Goal: Task Accomplishment & Management: Manage account settings

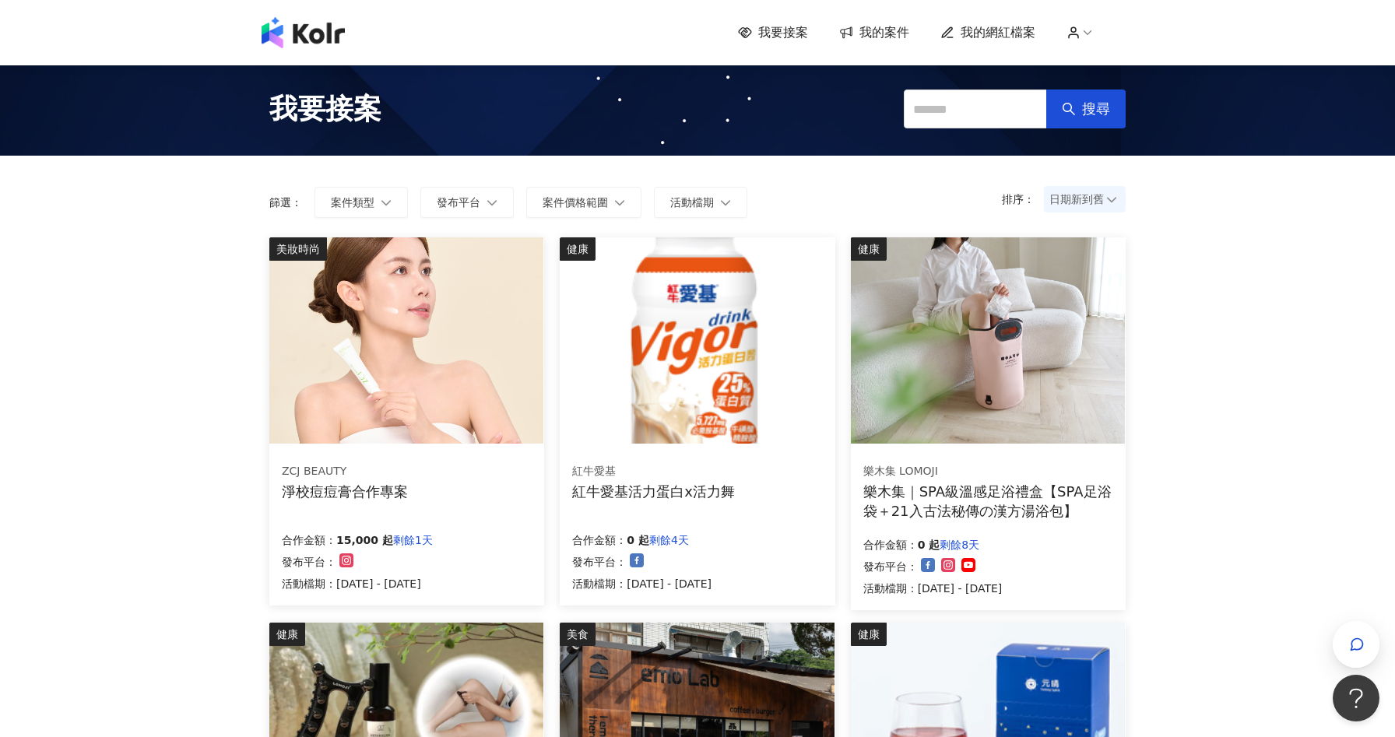
click at [1006, 26] on span "我的網紅檔案" at bounding box center [998, 32] width 75 height 17
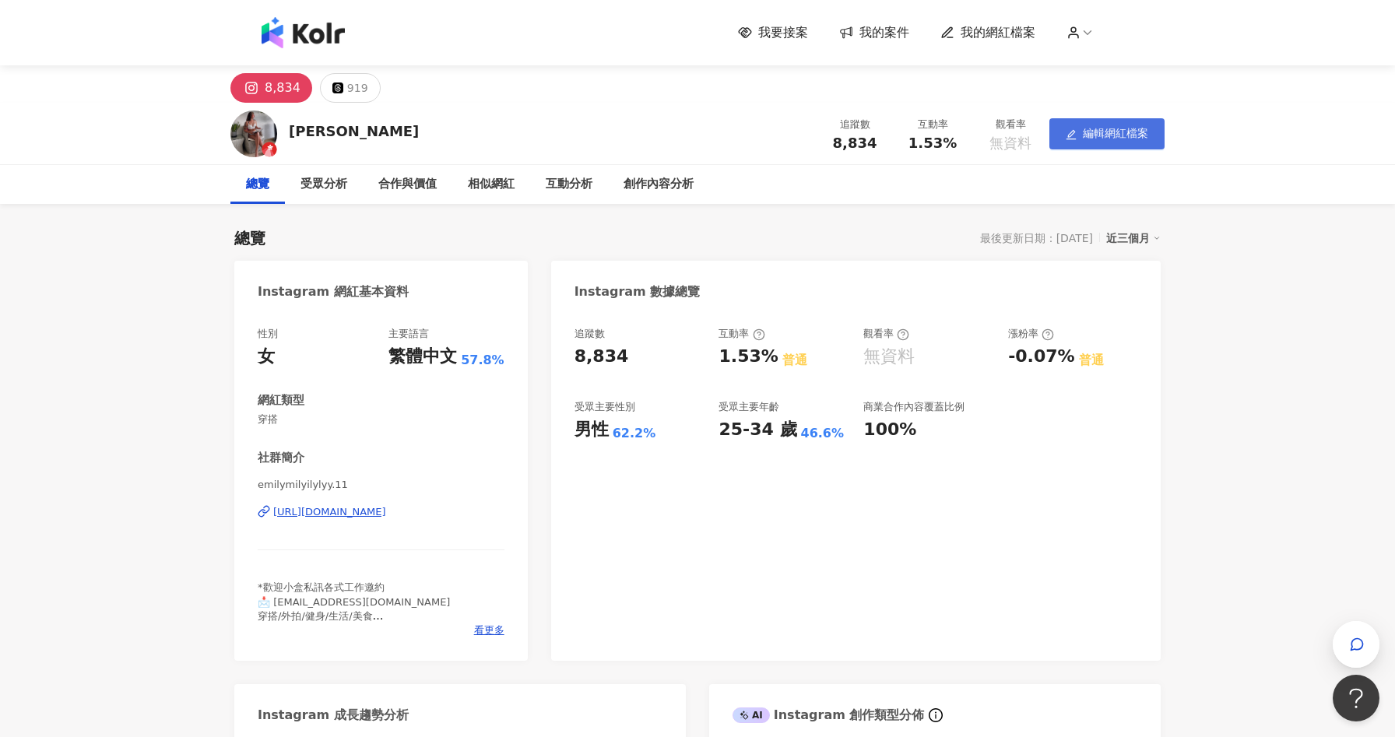
click at [1095, 141] on button "編輯網紅檔案" at bounding box center [1106, 133] width 115 height 31
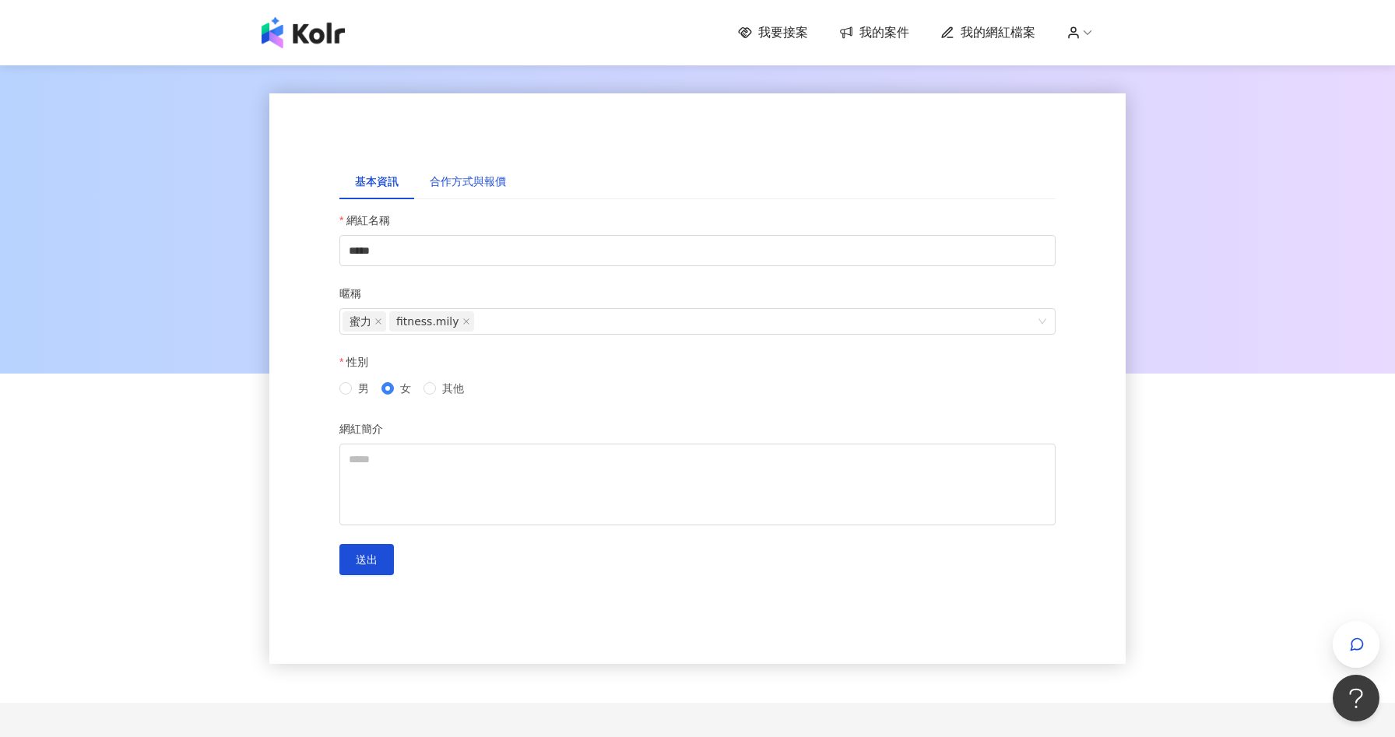
click at [462, 181] on div "合作方式與報價" at bounding box center [468, 181] width 76 height 17
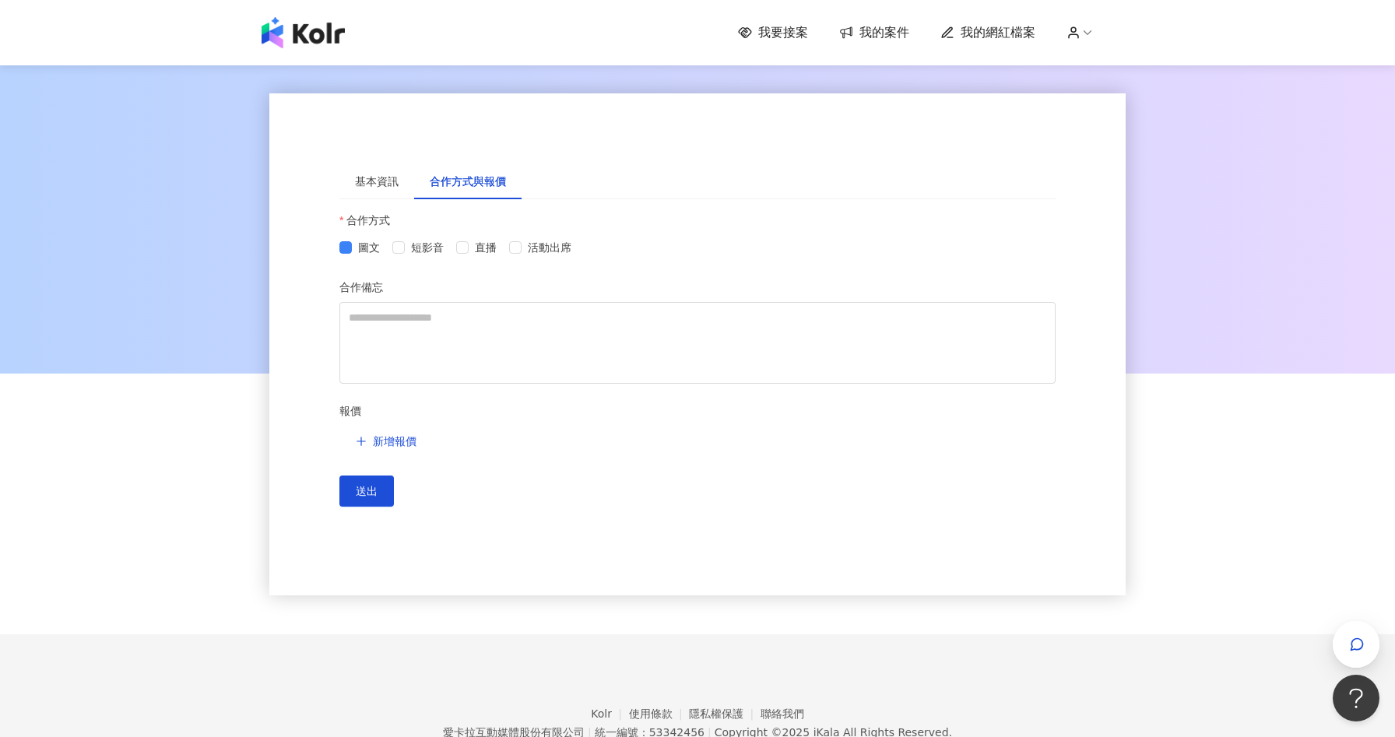
click at [1086, 34] on icon at bounding box center [1088, 33] width 14 height 14
click at [1108, 86] on link "帳務資訊" at bounding box center [1120, 92] width 44 height 12
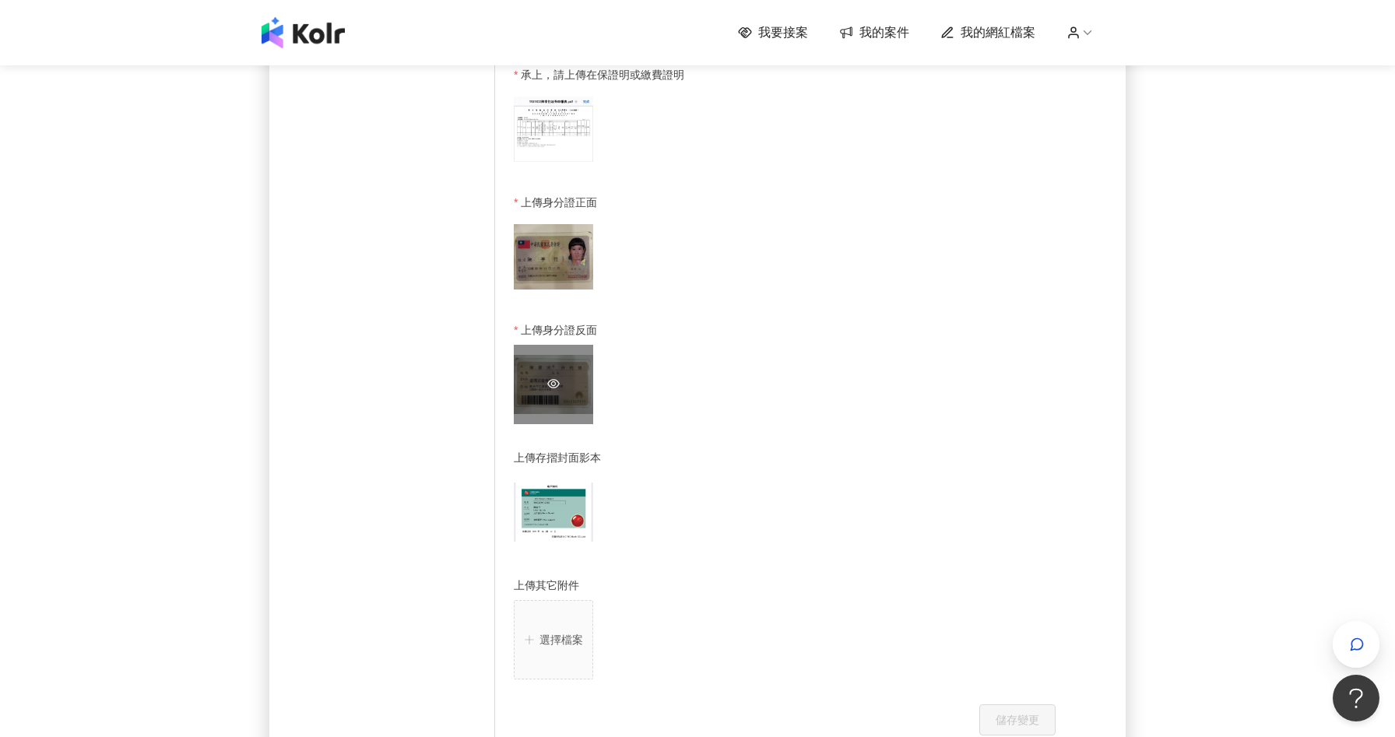
scroll to position [807, 0]
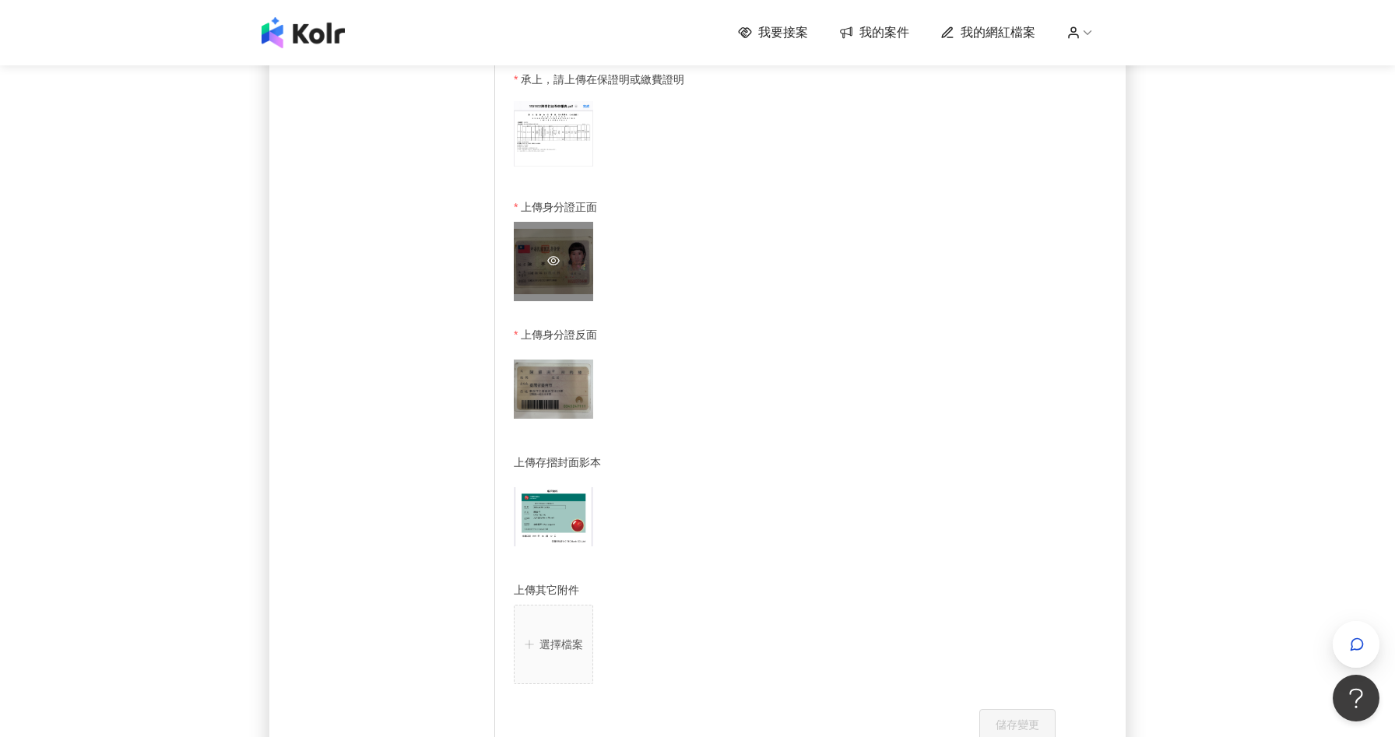
click at [568, 231] on div "D5778848-64A2-40FC-88FA-DFEEFEB8FEE6.jpeg" at bounding box center [553, 261] width 79 height 79
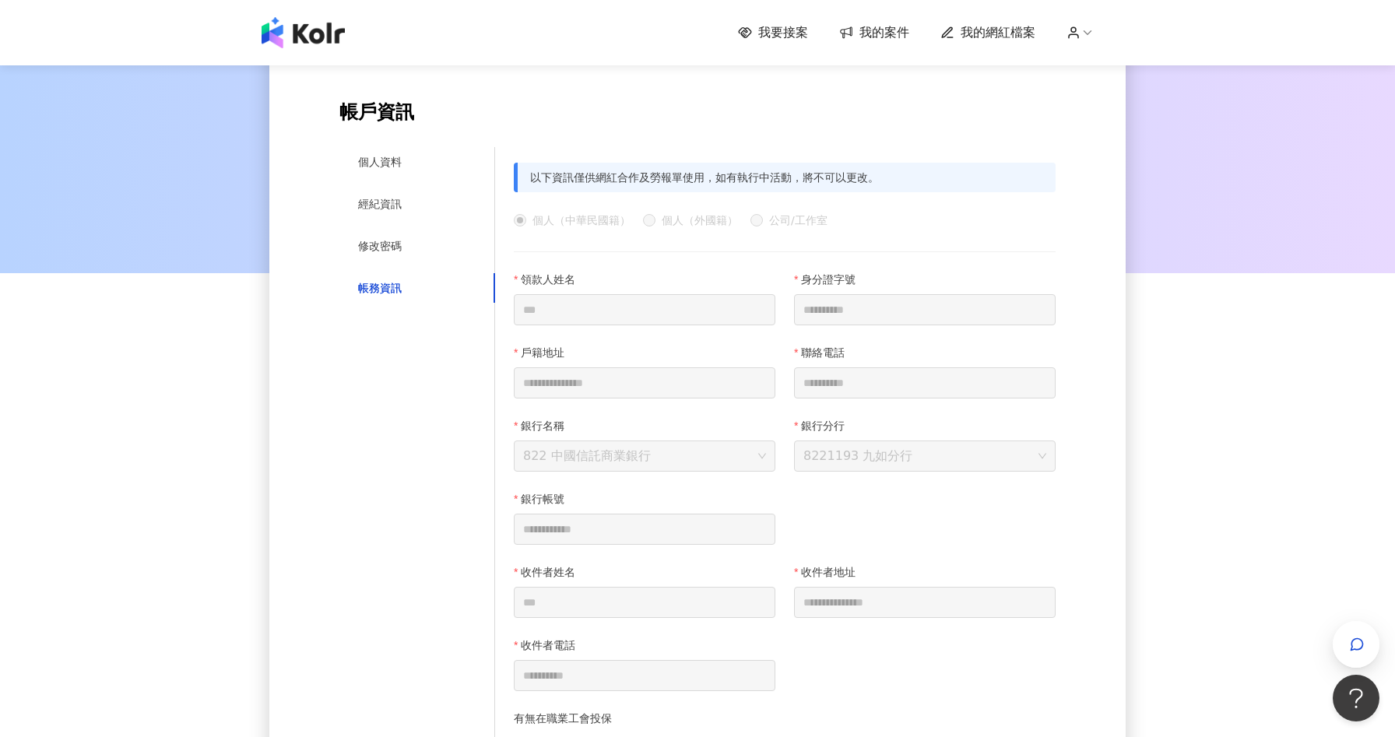
scroll to position [0, 0]
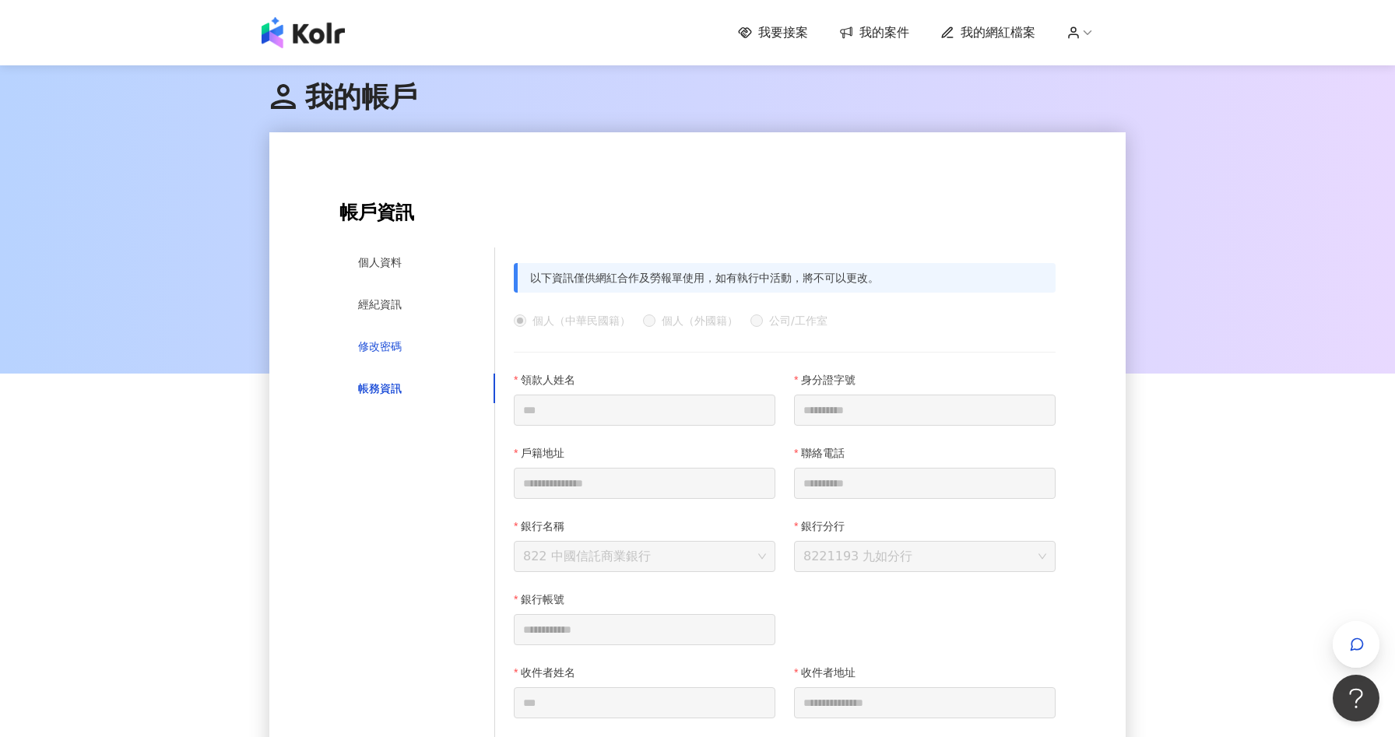
click at [381, 346] on div "修改密碼" at bounding box center [380, 346] width 44 height 17
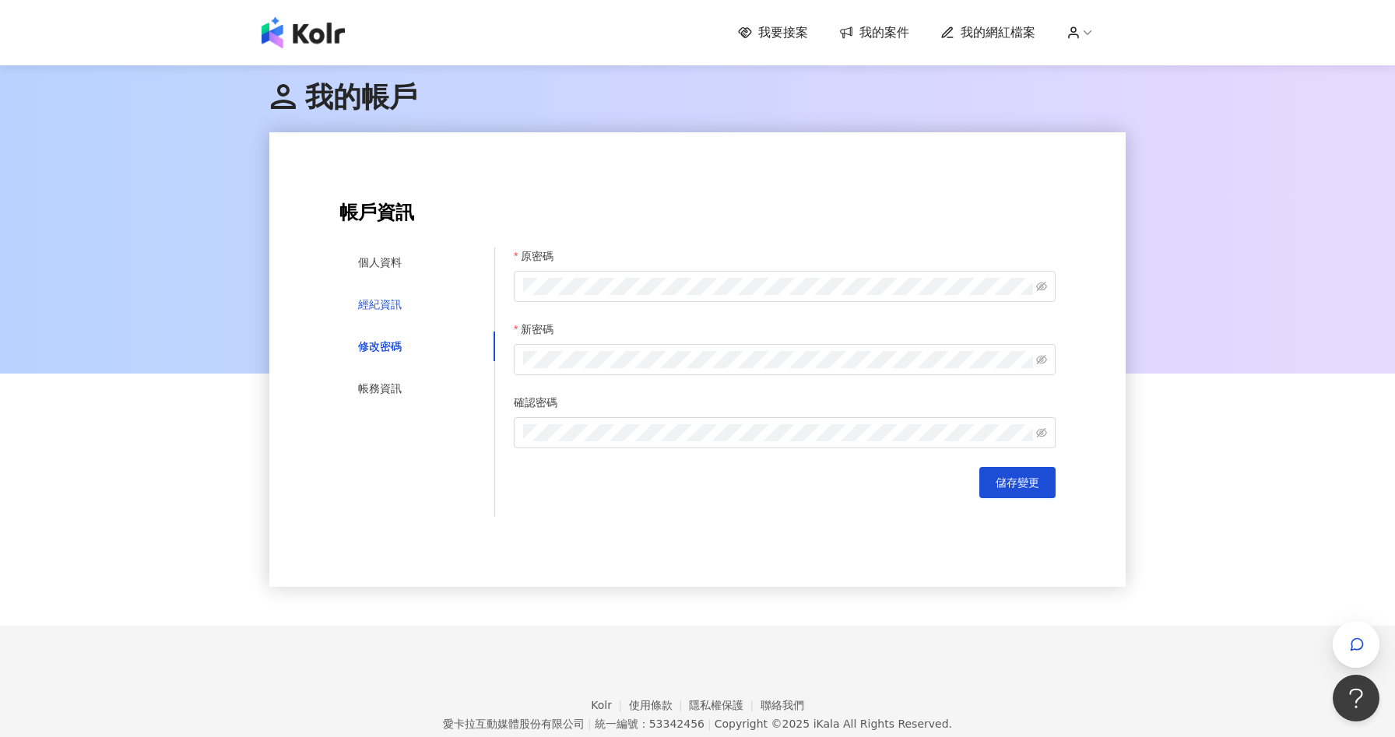
click at [380, 311] on div "經紀資訊" at bounding box center [380, 304] width 44 height 17
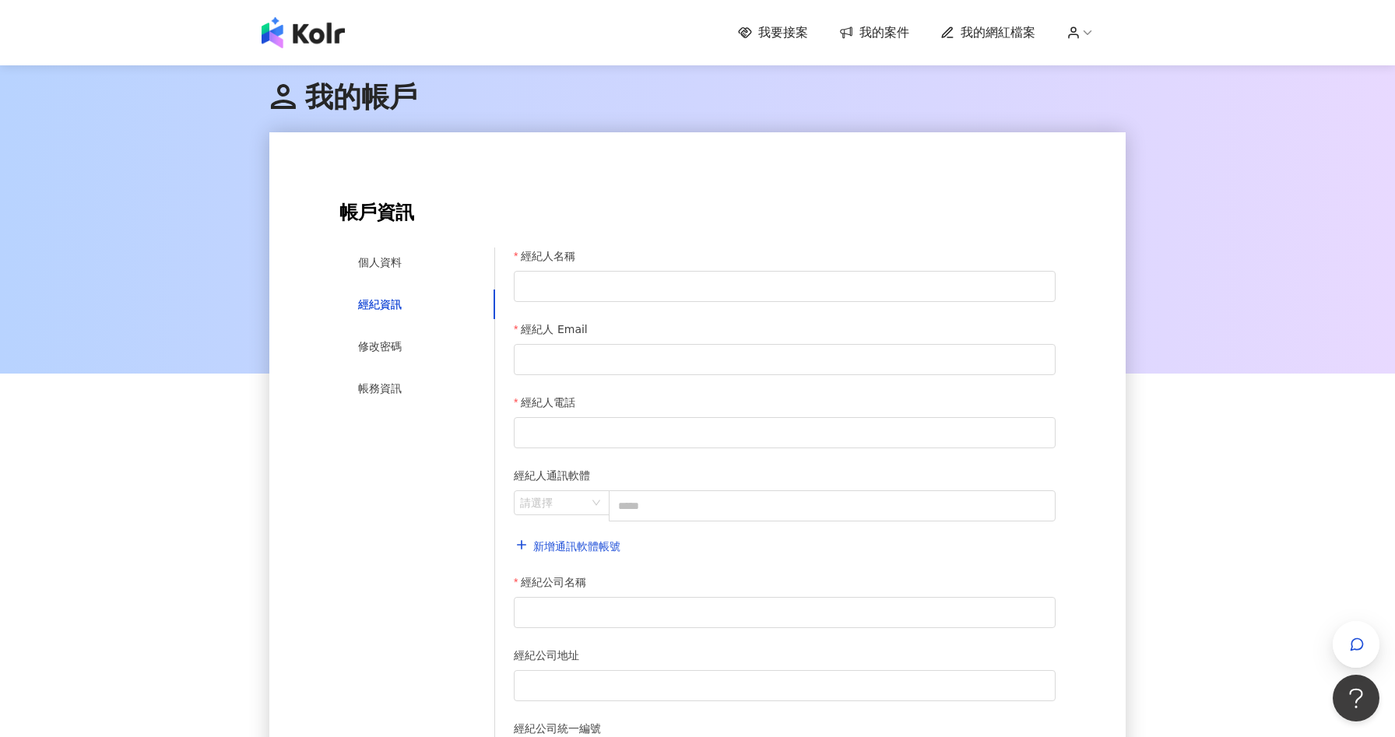
click at [386, 246] on div "**********" at bounding box center [697, 524] width 716 height 645
click at [388, 258] on div "個人資料" at bounding box center [380, 262] width 44 height 17
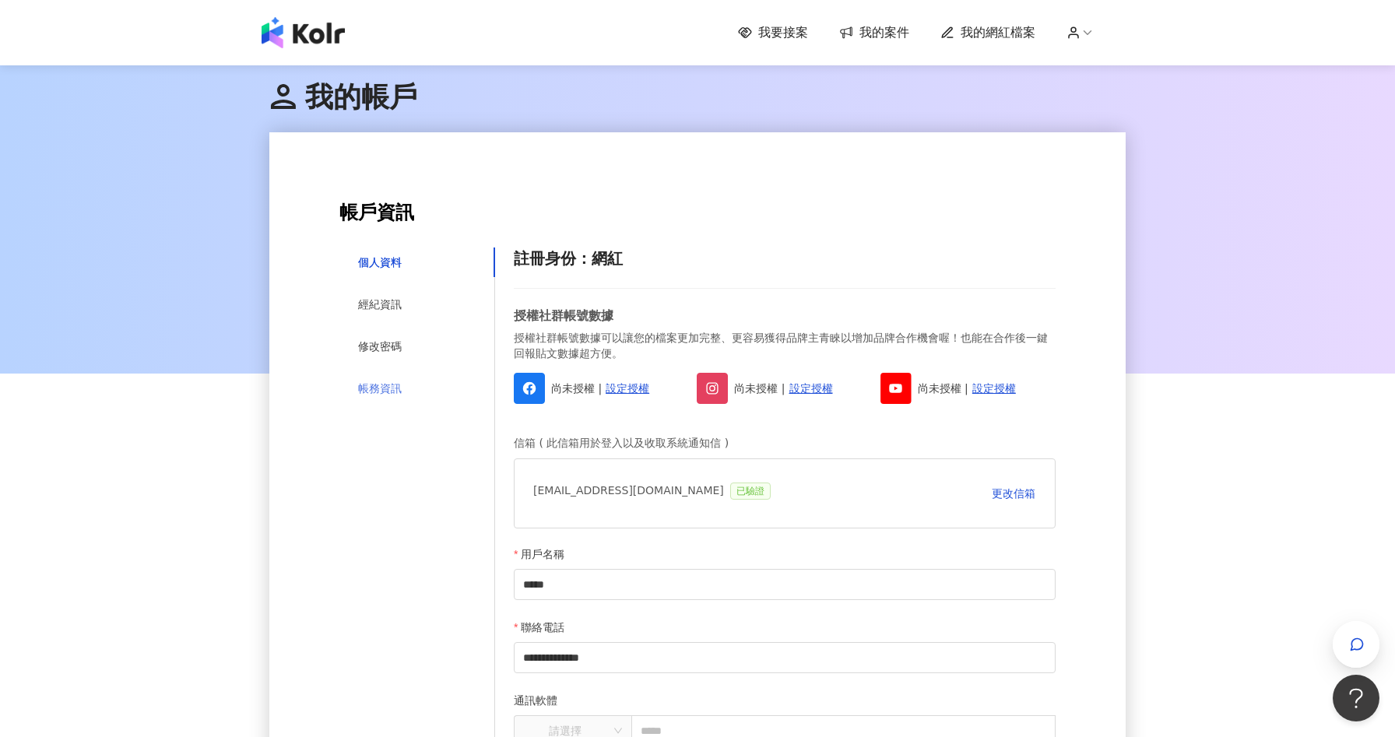
click at [385, 378] on div "帳務資訊" at bounding box center [417, 389] width 156 height 30
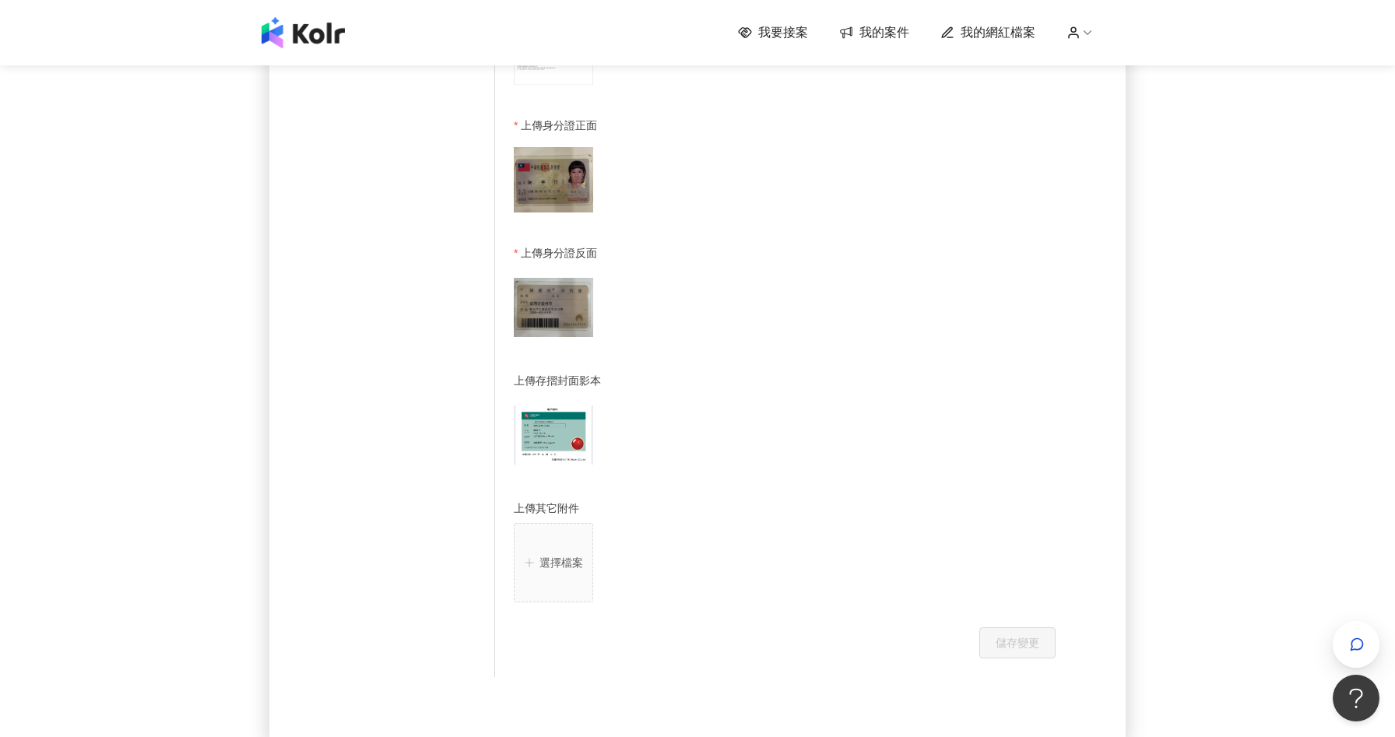
scroll to position [923, 0]
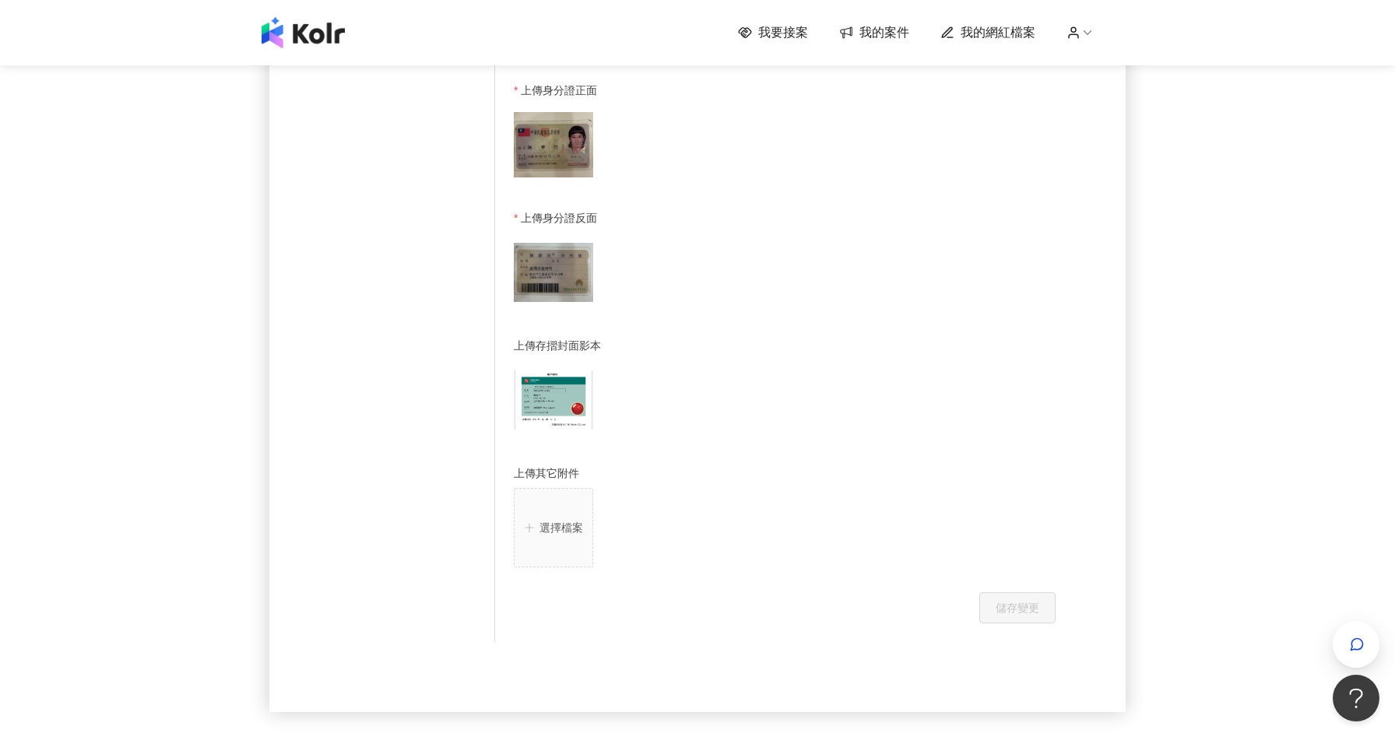
click at [539, 513] on button "選擇檔案" at bounding box center [553, 527] width 79 height 79
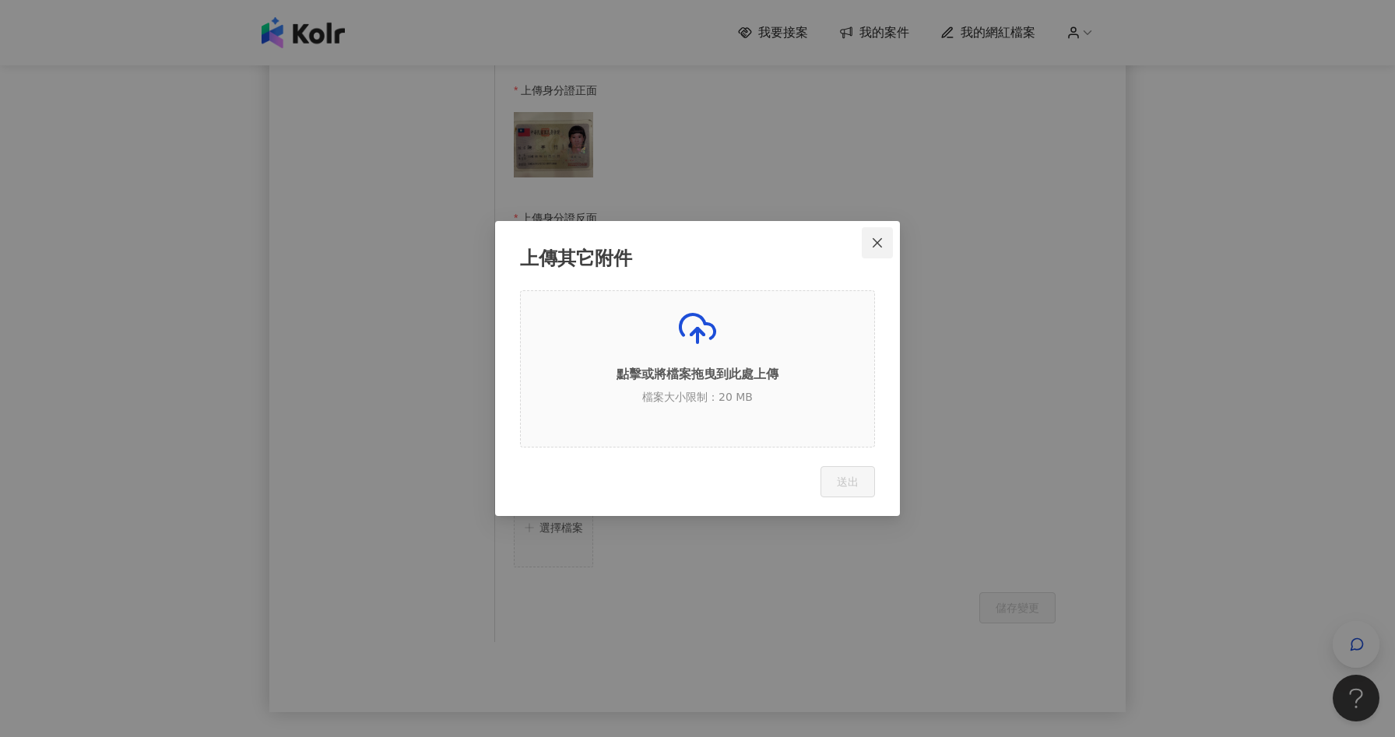
click at [882, 238] on icon "close" at bounding box center [877, 243] width 12 height 12
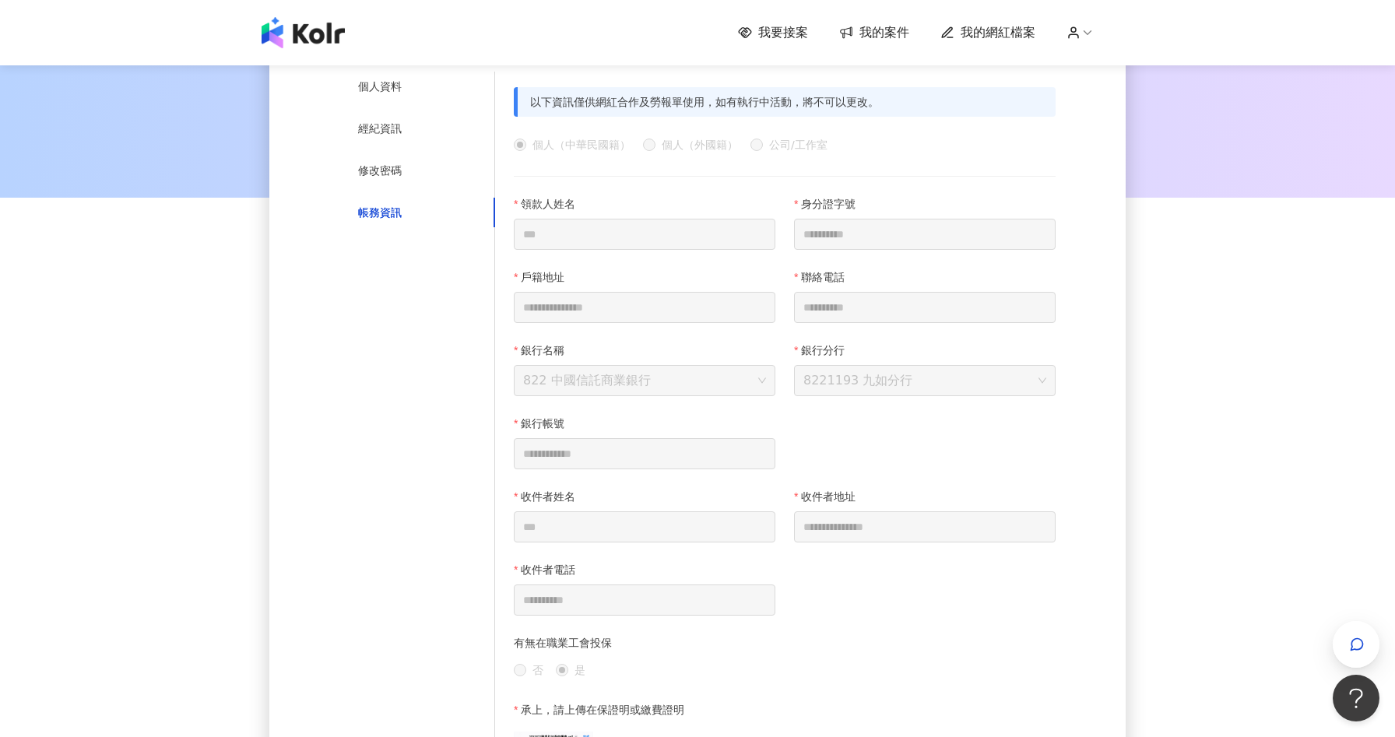
scroll to position [0, 0]
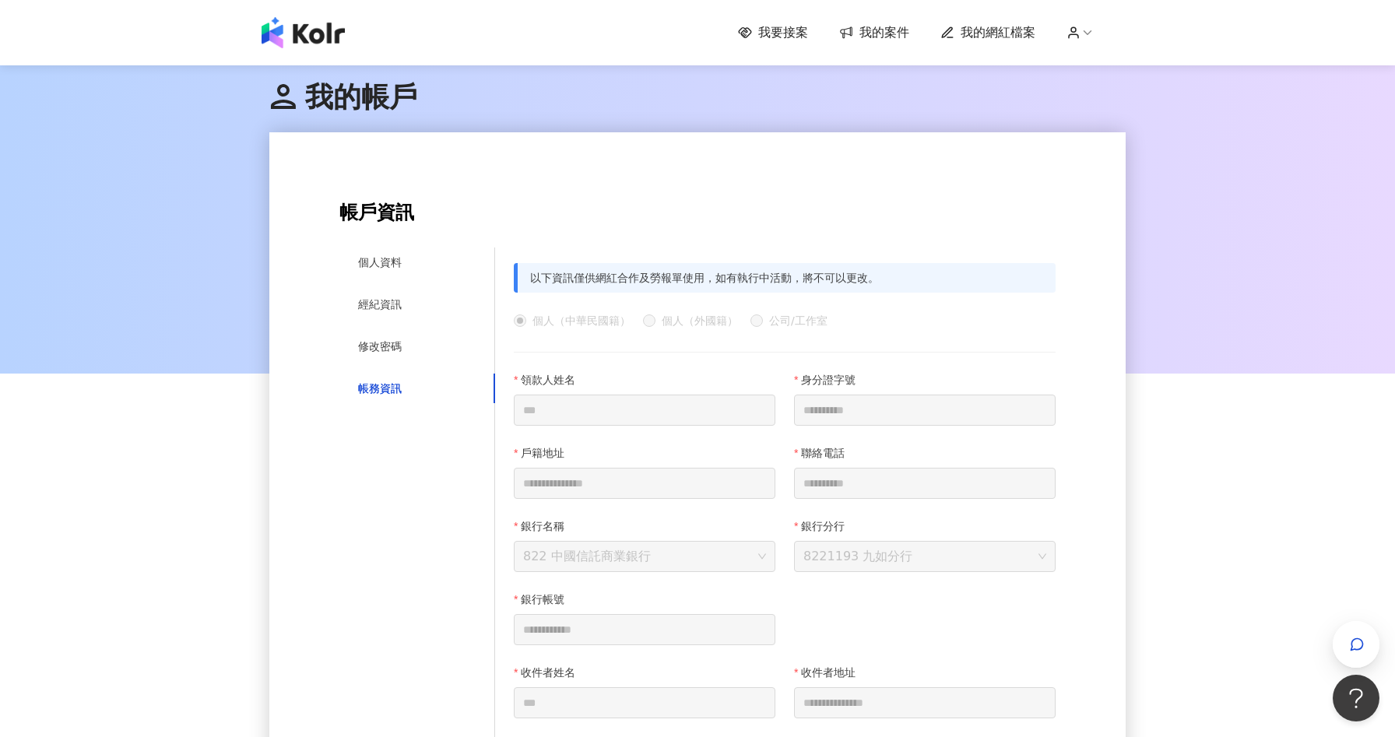
click at [788, 36] on span "我要接案" at bounding box center [783, 32] width 50 height 17
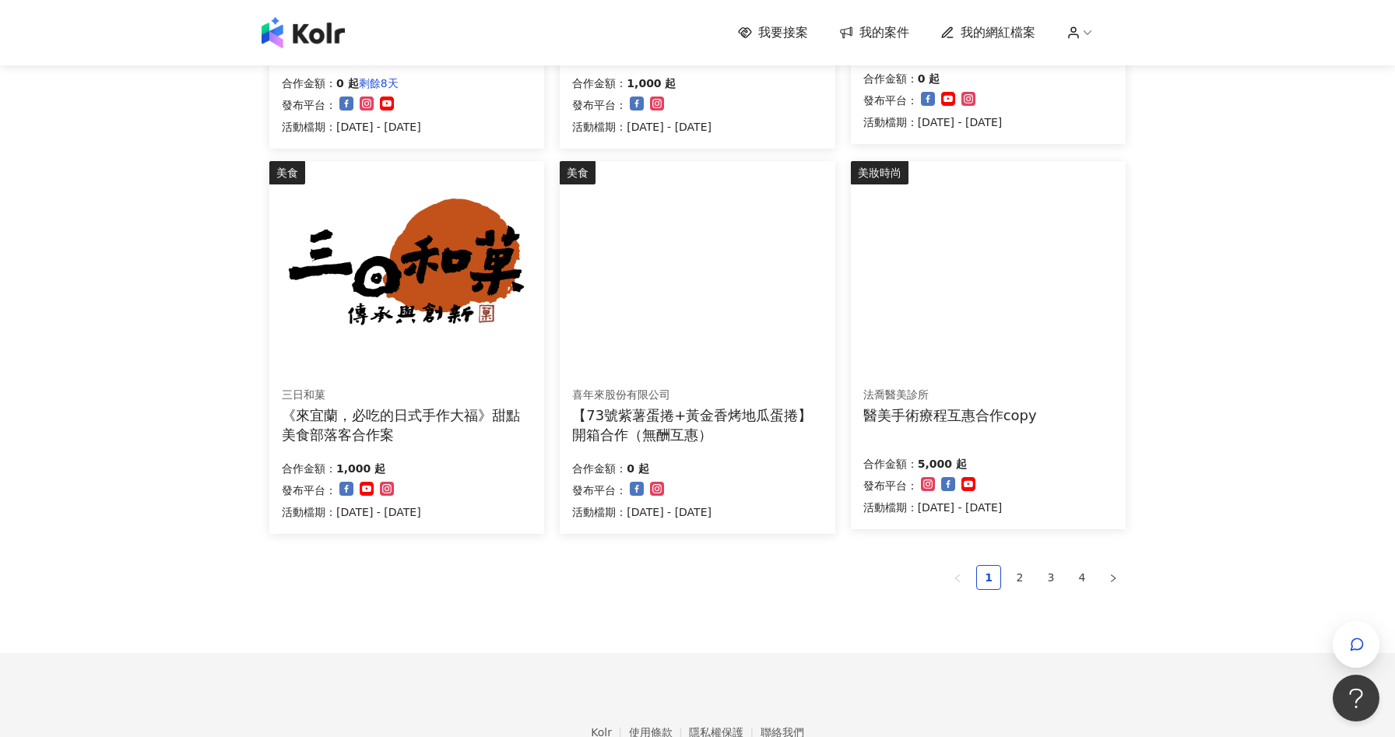
scroll to position [858, 0]
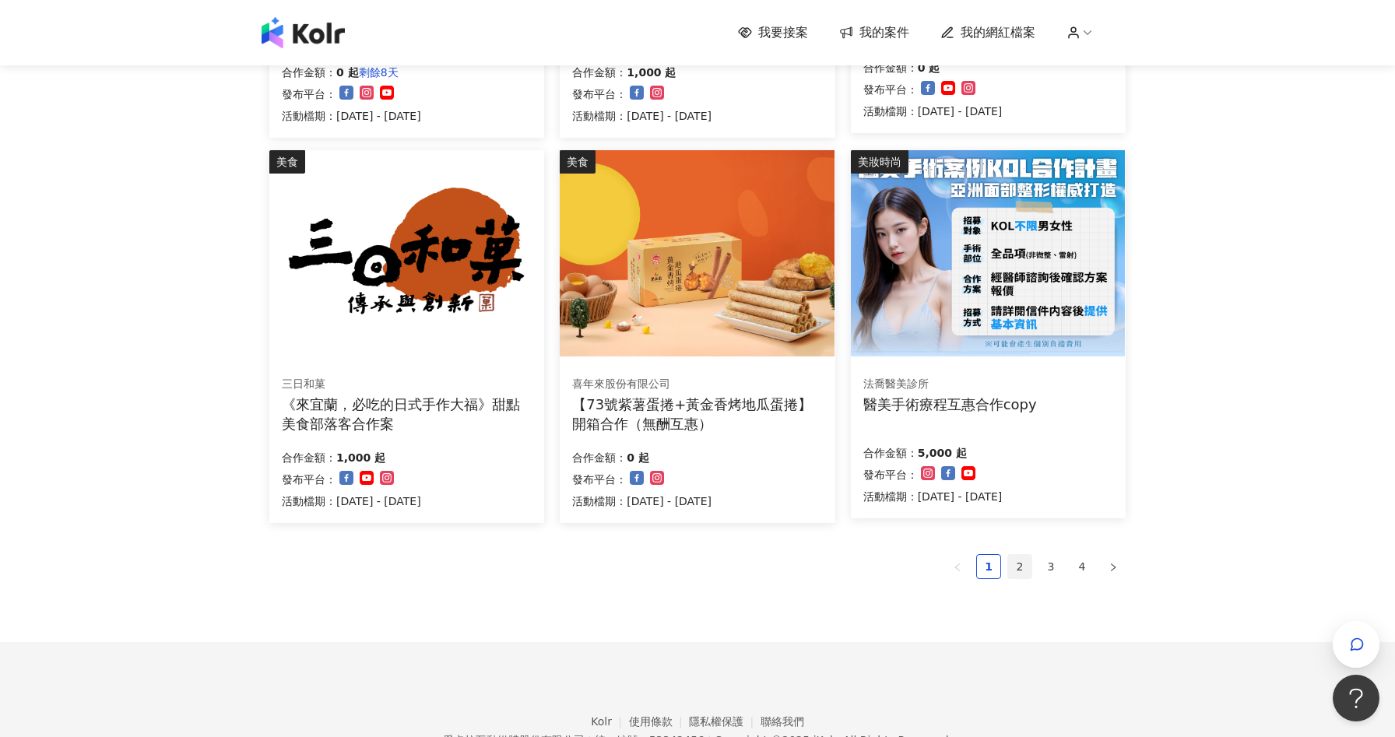
click at [1010, 563] on link "2" at bounding box center [1019, 566] width 23 height 23
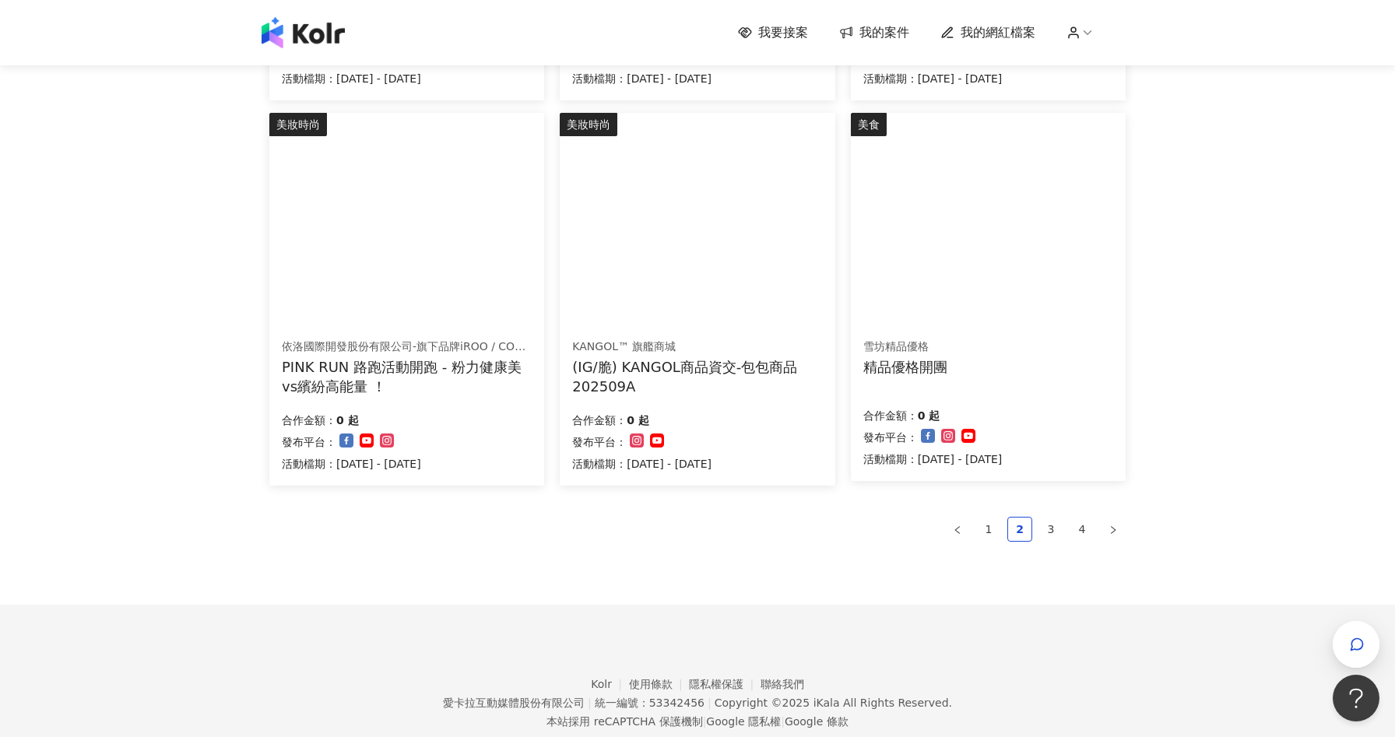
scroll to position [916, 0]
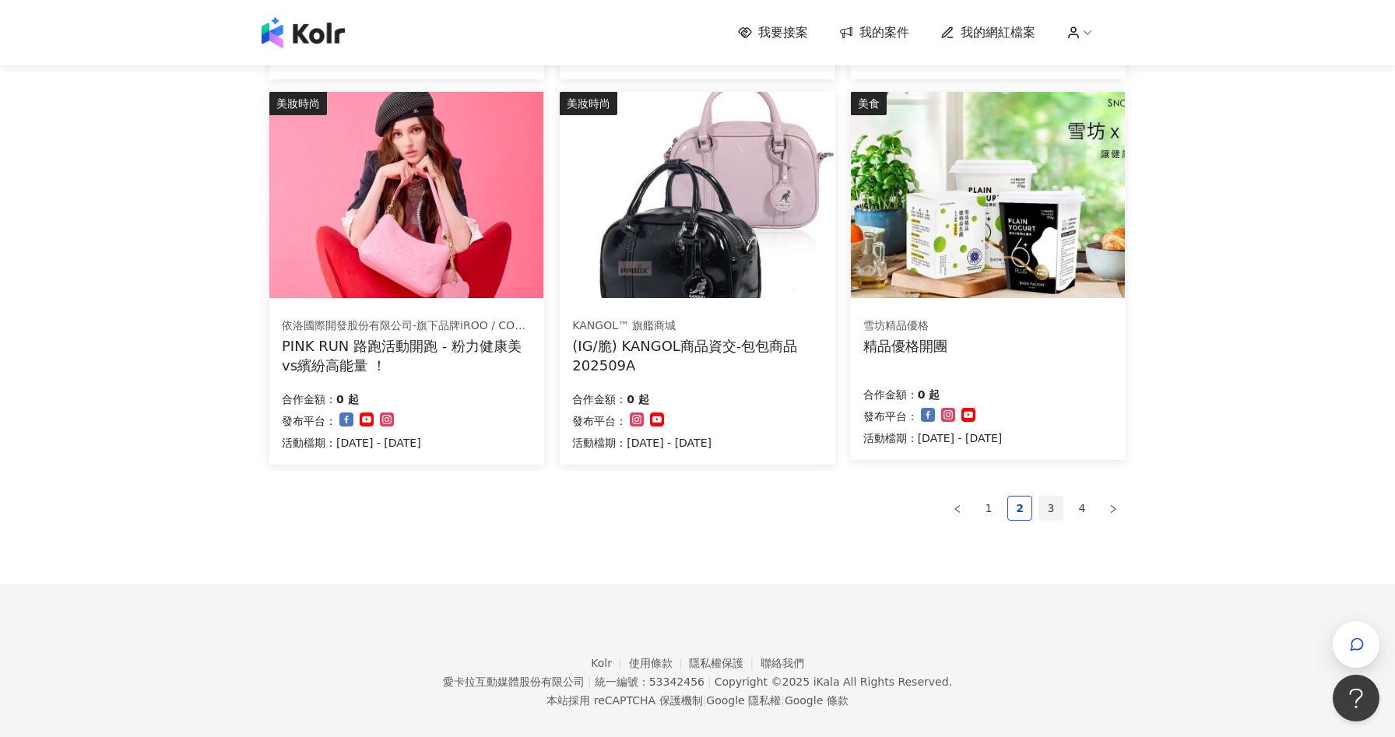
click at [1055, 508] on link "3" at bounding box center [1050, 508] width 23 height 23
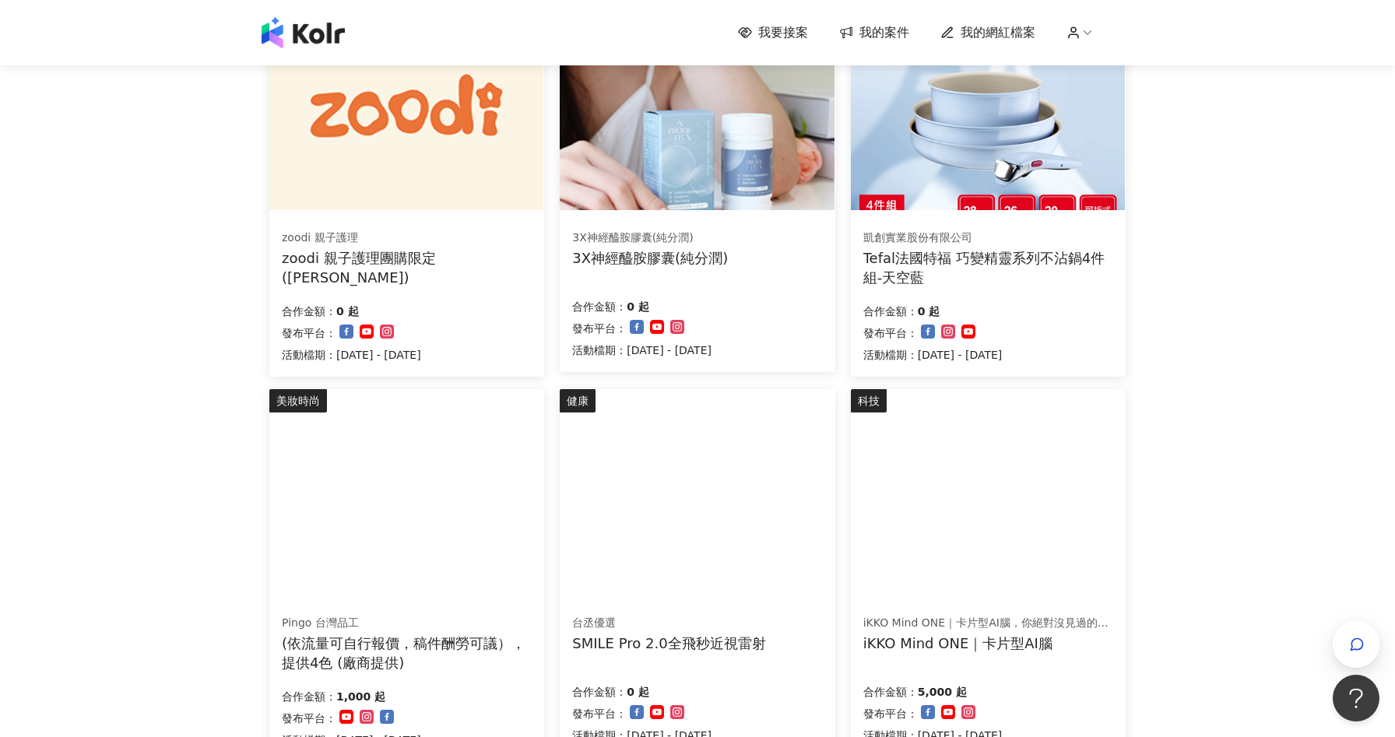
scroll to position [230, 0]
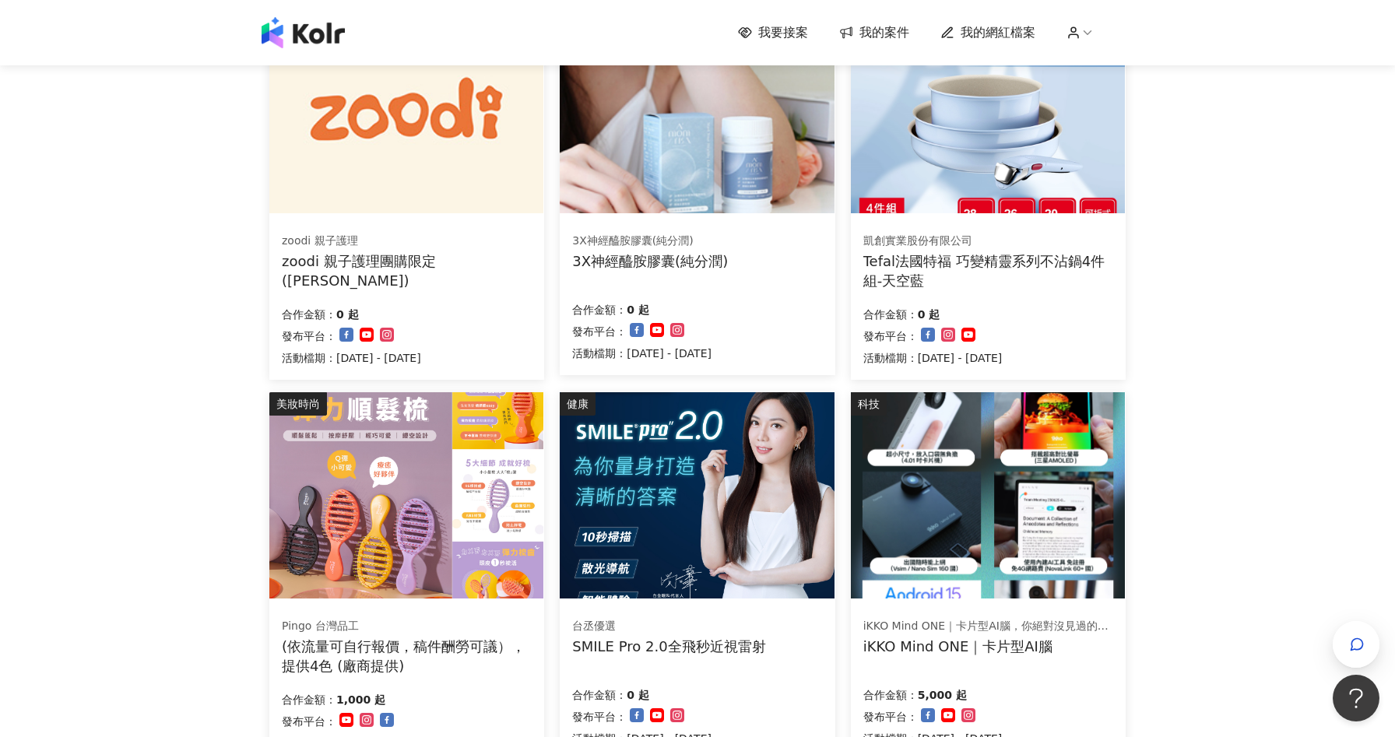
click at [470, 332] on div "合作金額： 0 起 發布平台： 活動檔期：2025/9/30 - 2025/11/30" at bounding box center [407, 334] width 250 height 65
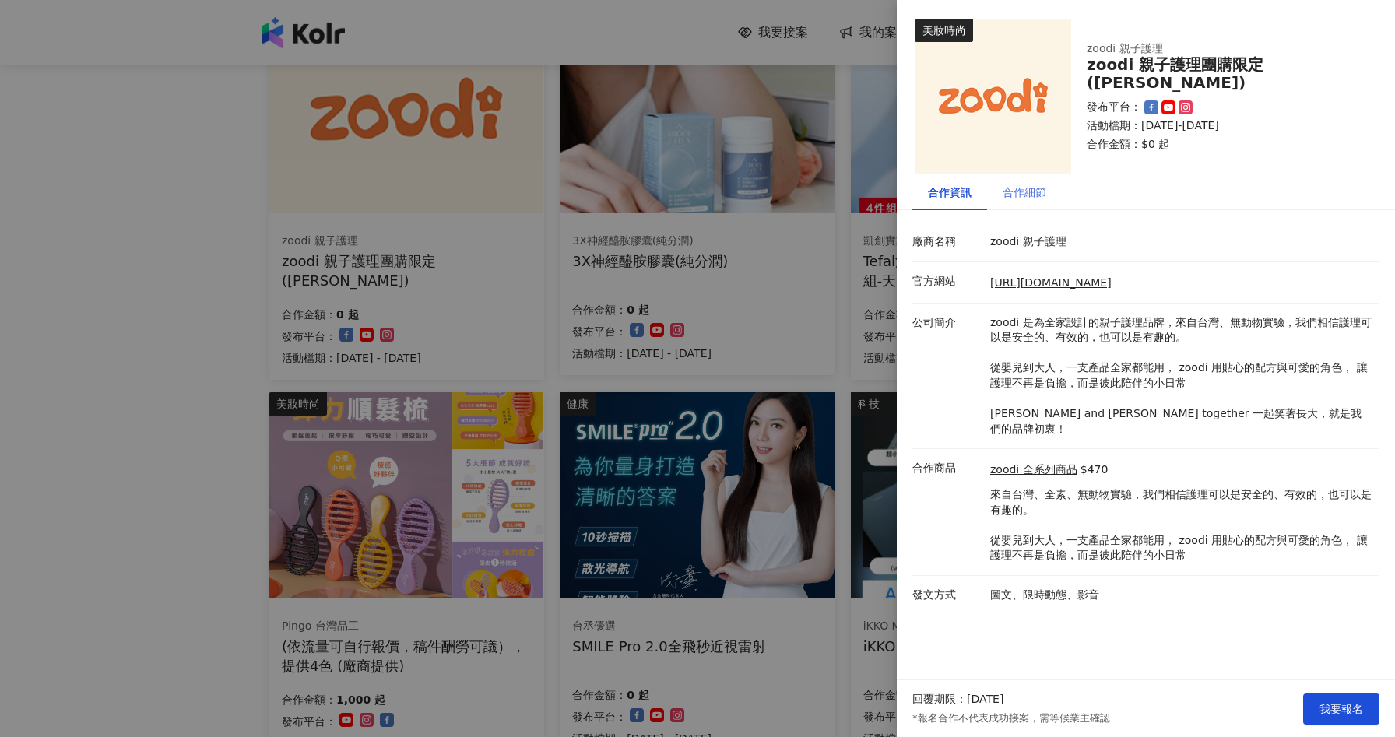
click at [1028, 209] on div "合作細節" at bounding box center [1024, 192] width 75 height 36
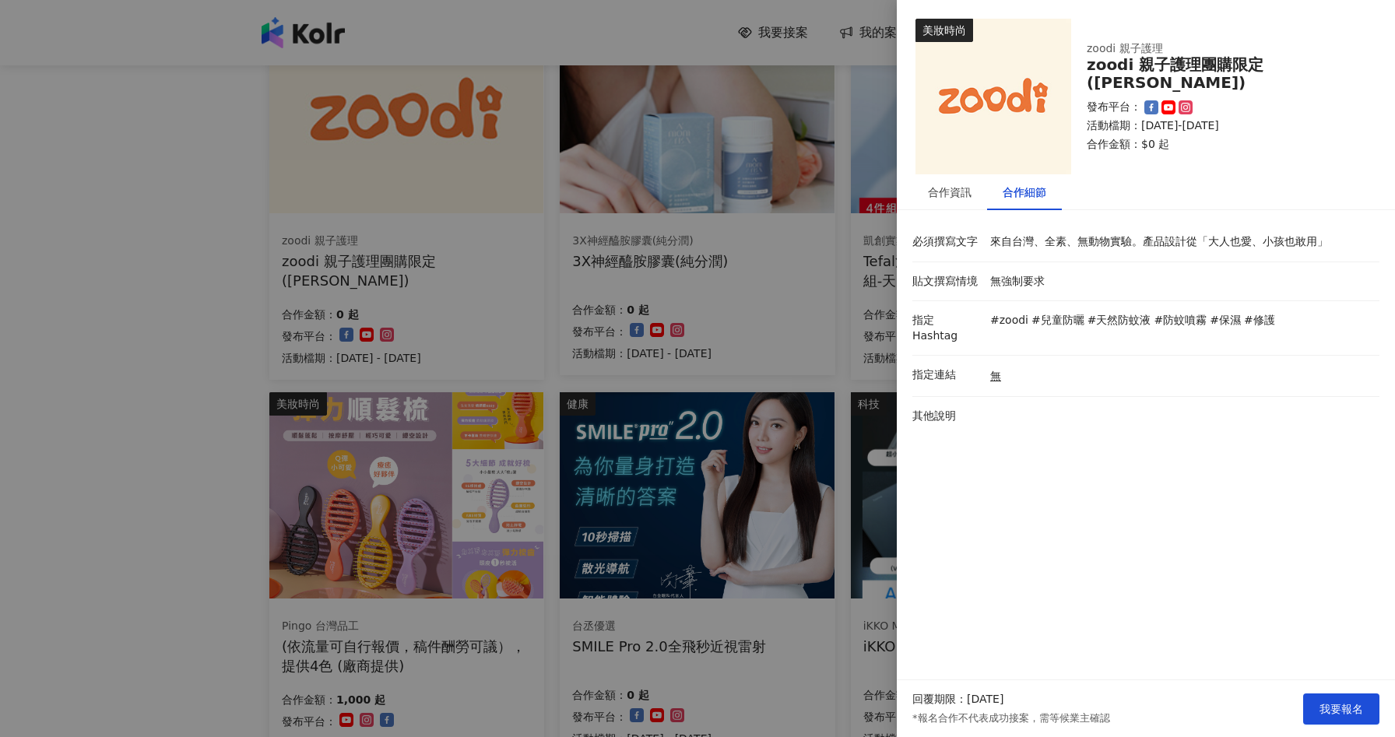
click at [128, 441] on div at bounding box center [697, 368] width 1395 height 737
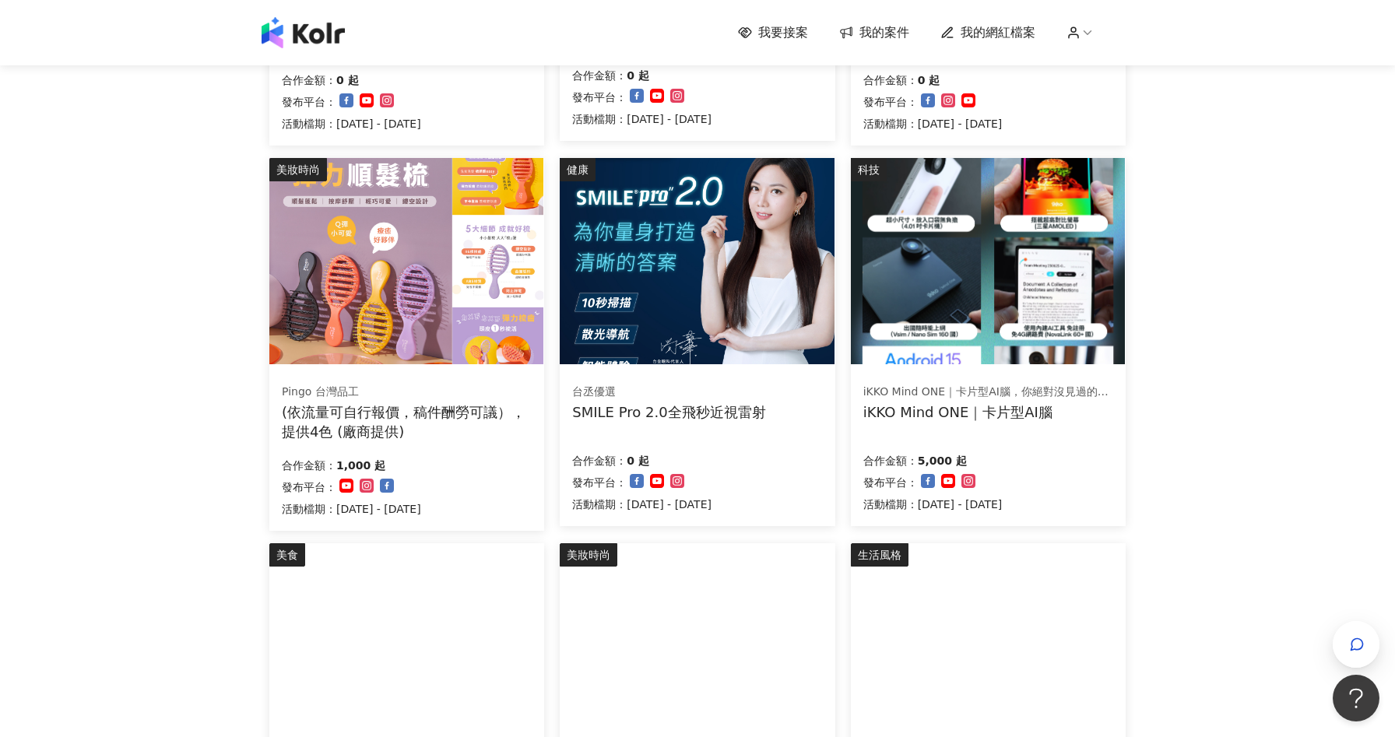
scroll to position [934, 0]
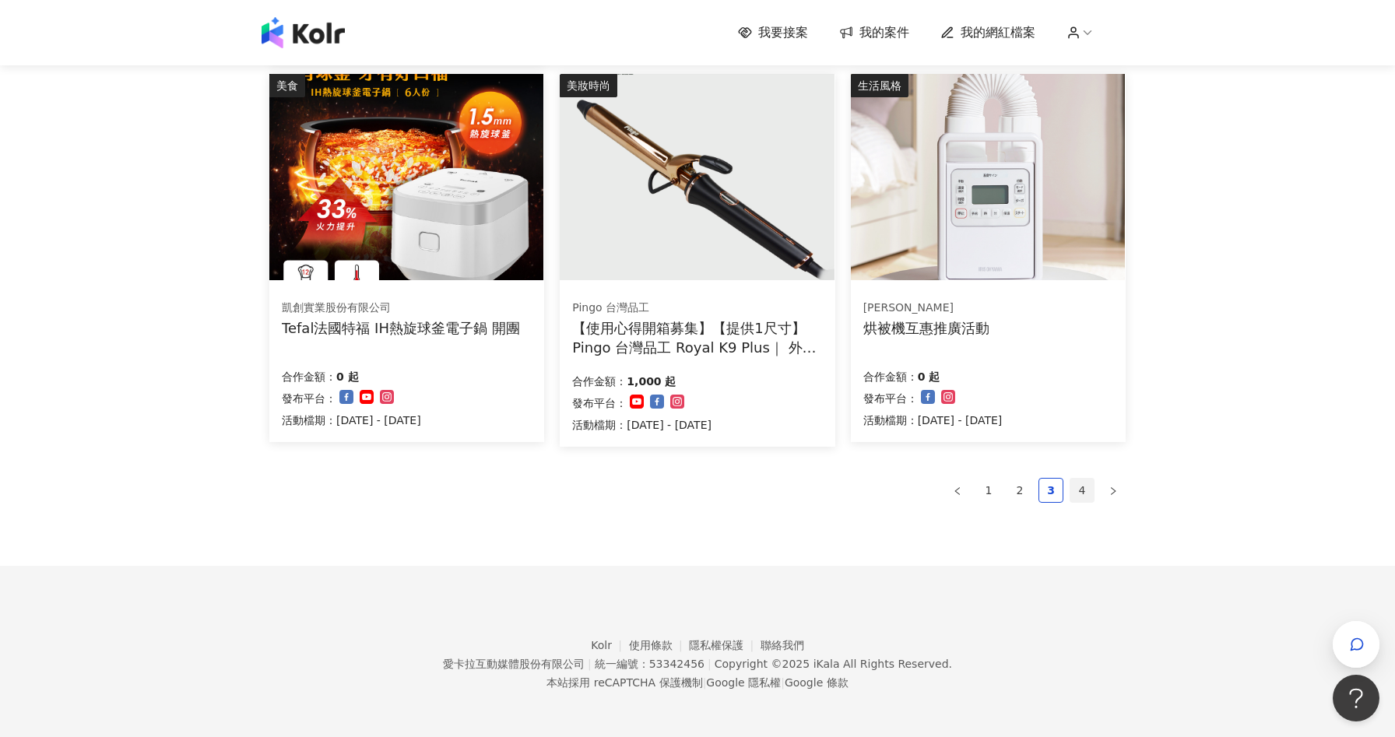
click at [1083, 494] on link "4" at bounding box center [1081, 490] width 23 height 23
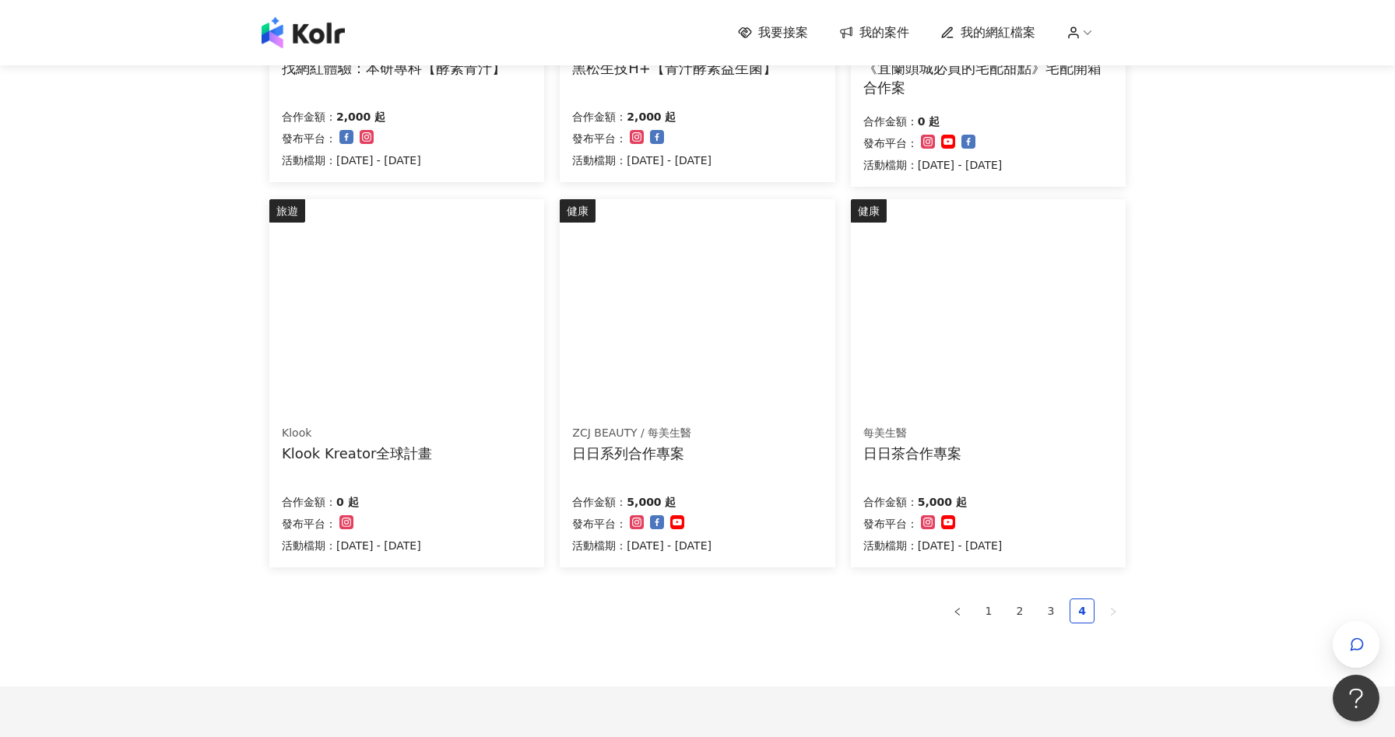
scroll to position [545, 0]
